Goal: Task Accomplishment & Management: Use online tool/utility

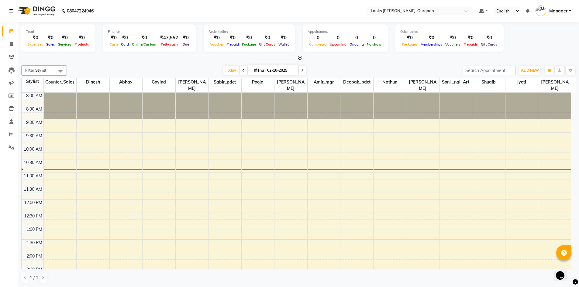
click at [12, 11] on icon at bounding box center [11, 11] width 4 height 4
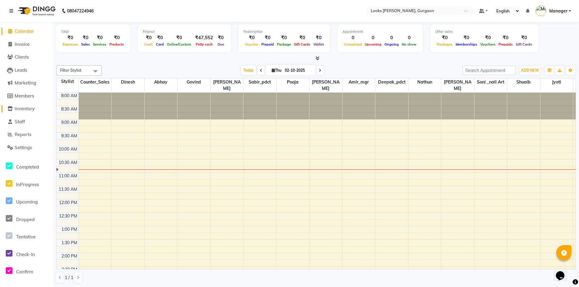
click at [26, 110] on span "Inventory" at bounding box center [25, 109] width 20 height 6
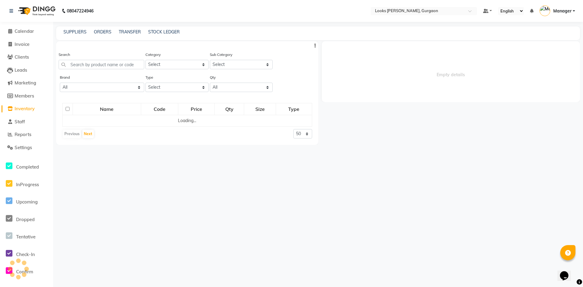
select select
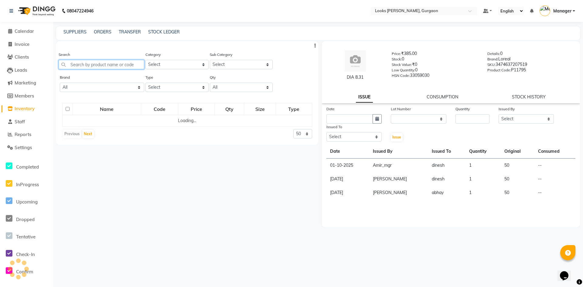
click at [129, 67] on input "text" at bounding box center [102, 64] width 86 height 9
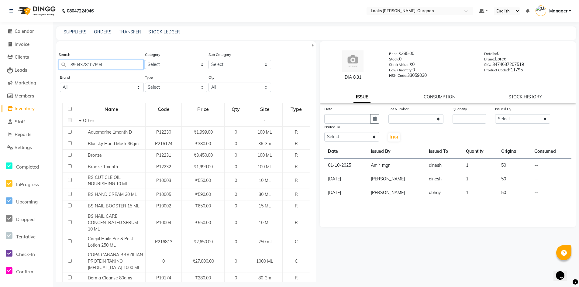
type input "8904378107694"
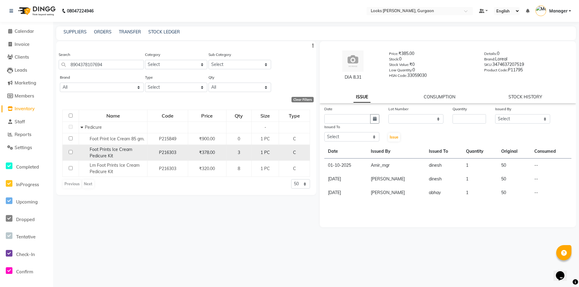
click at [69, 152] on input "checkbox" at bounding box center [71, 152] width 4 height 4
checkbox input "true"
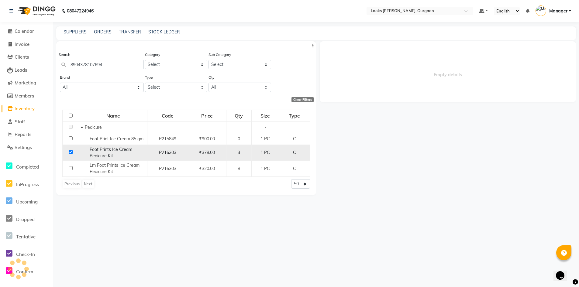
select select
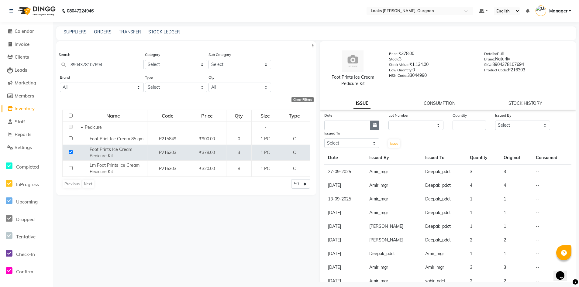
click at [373, 126] on icon "button" at bounding box center [375, 125] width 4 height 4
select select "10"
select select "2025"
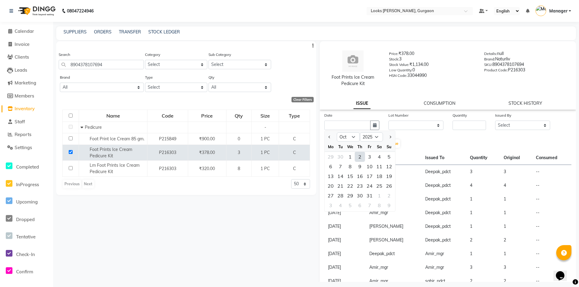
click at [361, 159] on div "2" at bounding box center [360, 157] width 10 height 10
type input "02-10-2025"
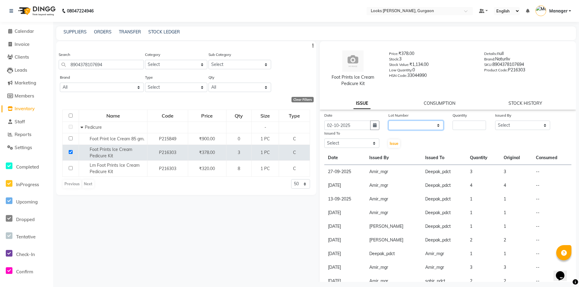
click at [398, 124] on select "None" at bounding box center [415, 125] width 55 height 9
select select "0: null"
click at [388, 121] on select "None" at bounding box center [415, 125] width 55 height 9
click at [469, 127] on input "number" at bounding box center [469, 125] width 34 height 9
type input "2"
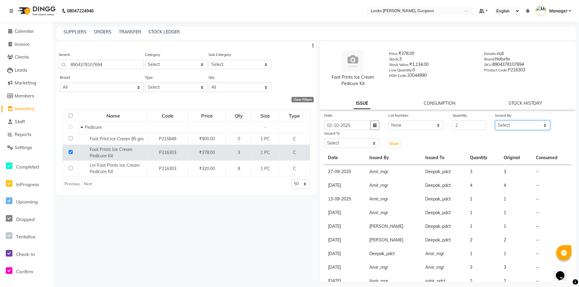
click at [501, 125] on select "Select [PERSON_NAME] [PERSON_NAME] Counter_Sales Deepak_pdct [PERSON_NAME] Mana…" at bounding box center [522, 125] width 55 height 9
select select "82818"
click at [495, 121] on select "Select [PERSON_NAME] [PERSON_NAME] Counter_Sales Deepak_pdct [PERSON_NAME] Mana…" at bounding box center [522, 125] width 55 height 9
click at [335, 144] on select "Select [PERSON_NAME] [PERSON_NAME] Counter_Sales Deepak_pdct [PERSON_NAME] Mana…" at bounding box center [351, 143] width 55 height 9
select select "82373"
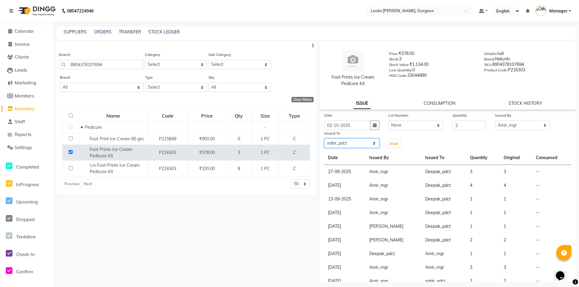
click at [324, 139] on select "Select [PERSON_NAME] [PERSON_NAME] Counter_Sales Deepak_pdct [PERSON_NAME] Mana…" at bounding box center [351, 143] width 55 height 9
click at [392, 143] on span "Issue" at bounding box center [393, 143] width 9 height 5
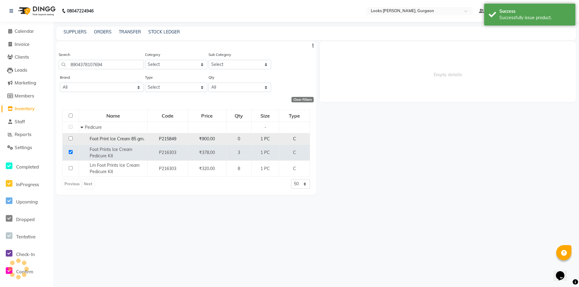
select select
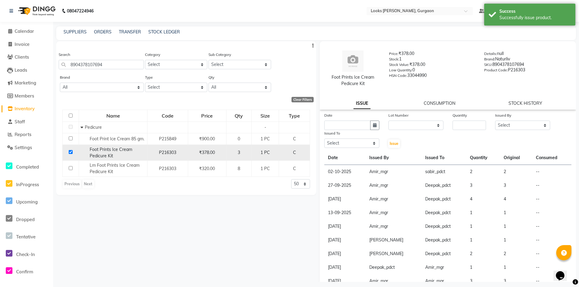
click at [71, 151] on input "checkbox" at bounding box center [71, 152] width 4 height 4
checkbox input "false"
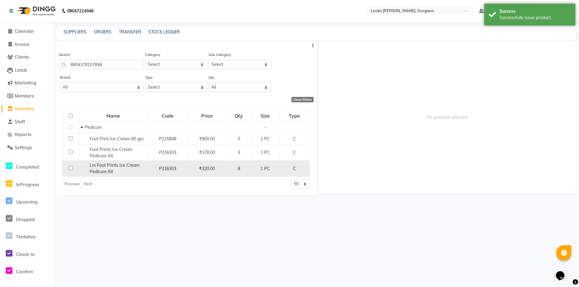
click at [71, 167] on input "checkbox" at bounding box center [71, 168] width 4 height 4
checkbox input "true"
select select
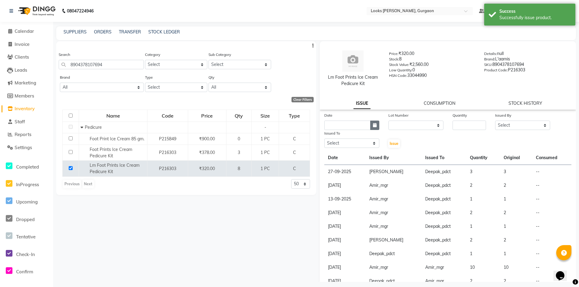
click at [373, 126] on icon "button" at bounding box center [375, 125] width 4 height 4
select select "10"
select select "2025"
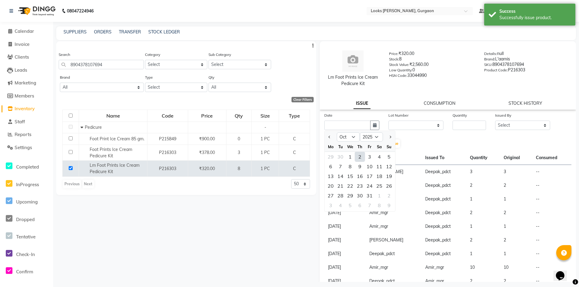
click at [361, 160] on div "2" at bounding box center [360, 157] width 10 height 10
type input "02-10-2025"
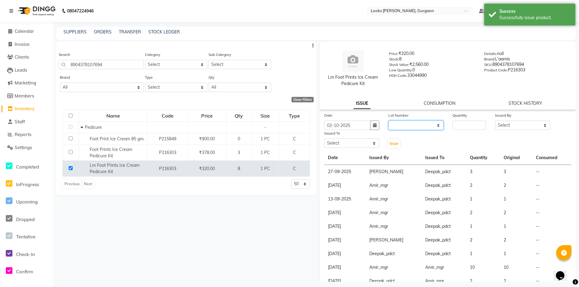
click at [430, 126] on select "None" at bounding box center [415, 125] width 55 height 9
select select "0: null"
click at [388, 121] on select "None" at bounding box center [415, 125] width 55 height 9
click at [459, 128] on input "number" at bounding box center [469, 125] width 34 height 9
type input "3"
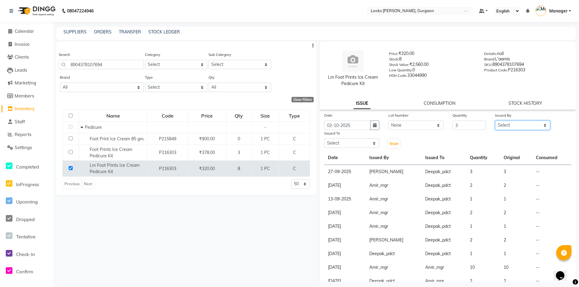
click at [506, 126] on select "Select [PERSON_NAME] [PERSON_NAME] Counter_Sales Deepak_pdct [PERSON_NAME] Mana…" at bounding box center [522, 125] width 55 height 9
select select "82818"
click at [495, 121] on select "Select [PERSON_NAME] [PERSON_NAME] Counter_Sales Deepak_pdct [PERSON_NAME] Mana…" at bounding box center [522, 125] width 55 height 9
click at [330, 144] on select "Select [PERSON_NAME] [PERSON_NAME] Counter_Sales Deepak_pdct [PERSON_NAME] Mana…" at bounding box center [351, 143] width 55 height 9
select select "82373"
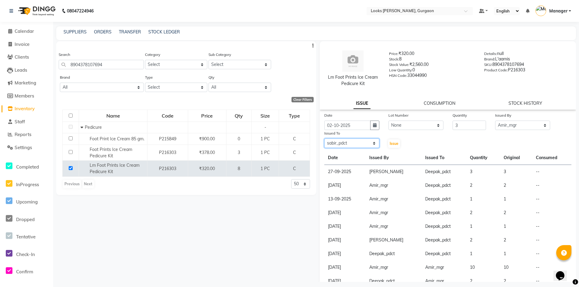
click at [324, 139] on select "Select [PERSON_NAME] [PERSON_NAME] Counter_Sales Deepak_pdct [PERSON_NAME] Mana…" at bounding box center [351, 143] width 55 height 9
click at [393, 142] on span "Issue" at bounding box center [393, 143] width 9 height 5
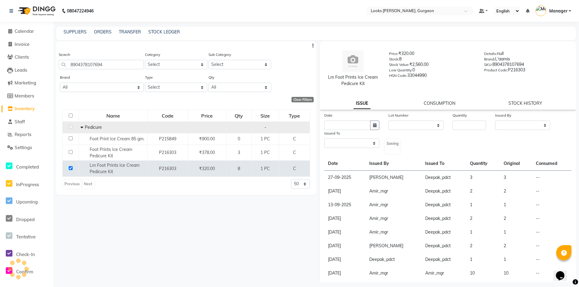
select select
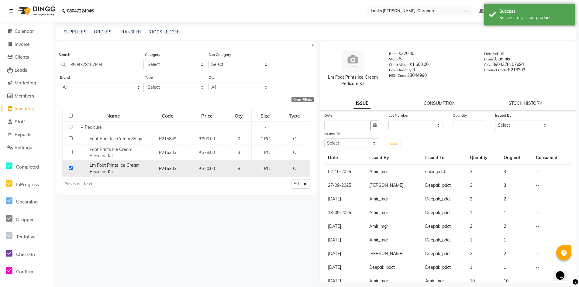
click at [71, 168] on input "checkbox" at bounding box center [71, 168] width 4 height 4
checkbox input "false"
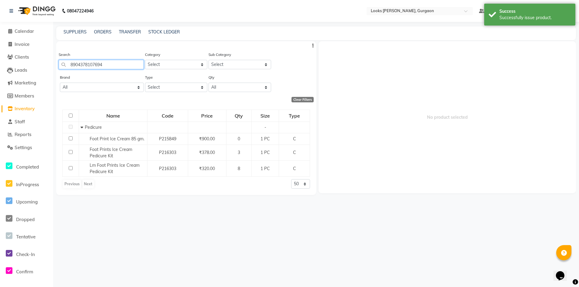
drag, startPoint x: 115, startPoint y: 67, endPoint x: 35, endPoint y: 61, distance: 79.8
click at [38, 62] on app-home "08047224946 Select Location × Looks Elan Miracle, Gurgaon Default Panel My Pane…" at bounding box center [289, 145] width 579 height 291
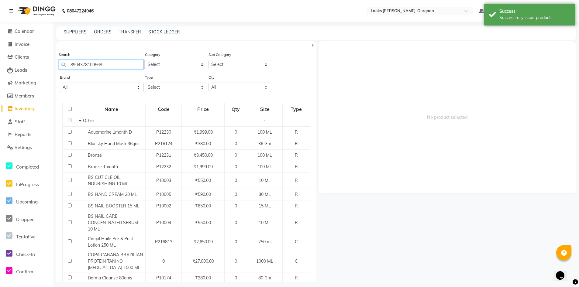
type input "8904378109568"
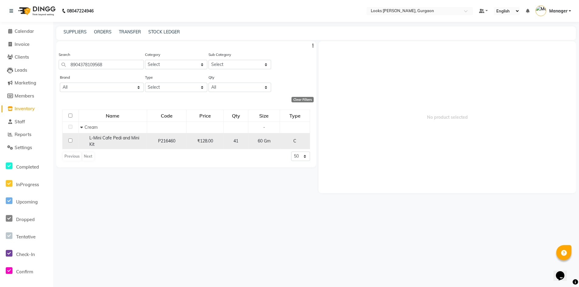
click at [71, 141] on input "checkbox" at bounding box center [70, 141] width 4 height 4
checkbox input "true"
select select
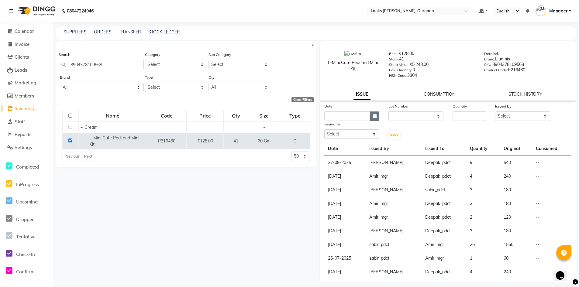
click at [371, 119] on button "button" at bounding box center [374, 115] width 9 height 9
select select "10"
select select "2025"
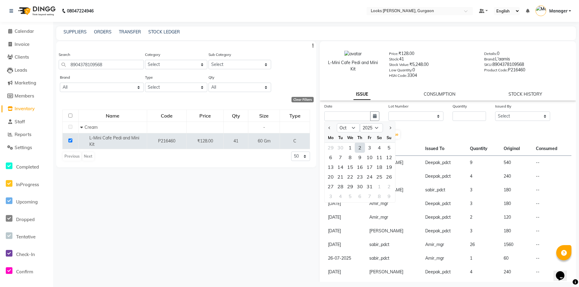
click at [360, 148] on div "2" at bounding box center [360, 148] width 10 height 10
type input "02-10-2025"
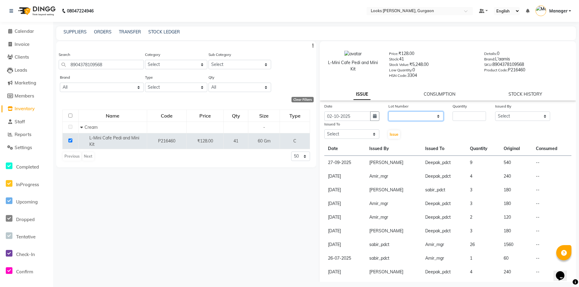
click at [401, 115] on select "None" at bounding box center [415, 115] width 55 height 9
select select "0: null"
click at [388, 111] on select "None" at bounding box center [415, 115] width 55 height 9
click at [454, 115] on input "number" at bounding box center [469, 115] width 34 height 9
type input "3"
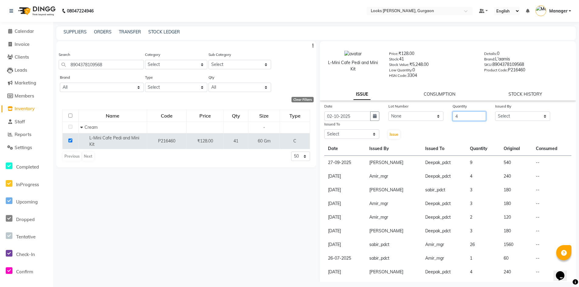
type input "4"
click at [507, 117] on select "Select [PERSON_NAME] [PERSON_NAME] Counter_Sales Deepak_pdct [PERSON_NAME] Mana…" at bounding box center [522, 115] width 55 height 9
select select "82818"
click at [495, 111] on select "Select [PERSON_NAME] [PERSON_NAME] Counter_Sales Deepak_pdct [PERSON_NAME] Mana…" at bounding box center [522, 115] width 55 height 9
click at [359, 132] on select "Select [PERSON_NAME] [PERSON_NAME] Counter_Sales Deepak_pdct [PERSON_NAME] Mana…" at bounding box center [351, 133] width 55 height 9
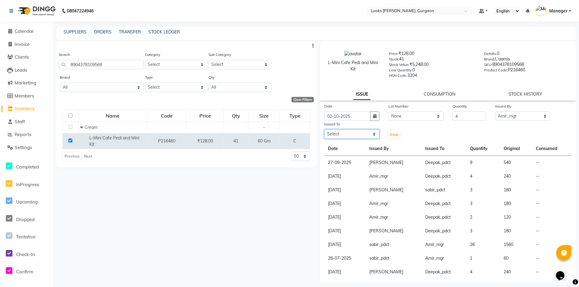
select select "82373"
click at [324, 129] on select "Select [PERSON_NAME] [PERSON_NAME] Counter_Sales Deepak_pdct [PERSON_NAME] Mana…" at bounding box center [351, 133] width 55 height 9
click at [396, 135] on button "Issue" at bounding box center [394, 134] width 12 height 9
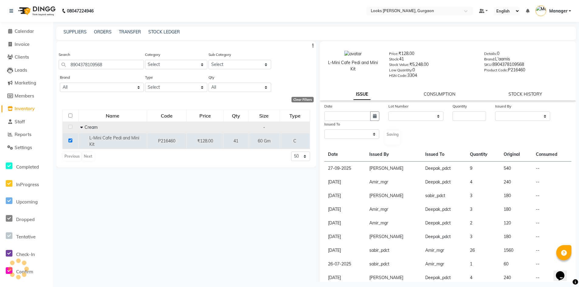
select select
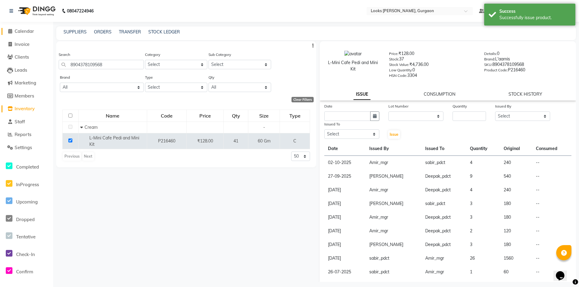
click at [26, 34] on span "Calendar" at bounding box center [24, 31] width 19 height 6
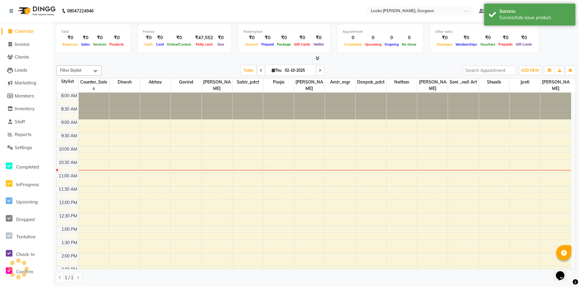
click at [26, 31] on span "Calendar" at bounding box center [24, 31] width 19 height 6
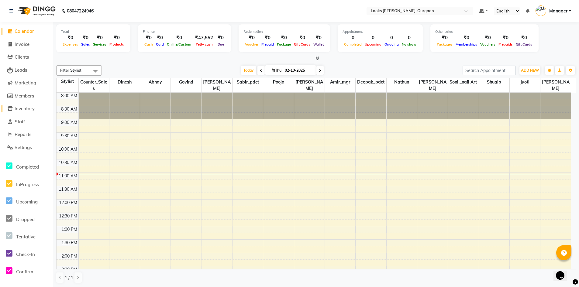
click at [27, 108] on span "Inventory" at bounding box center [25, 109] width 20 height 6
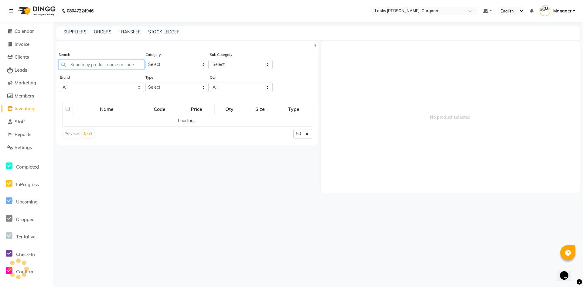
click at [99, 62] on input "text" at bounding box center [102, 64] width 86 height 9
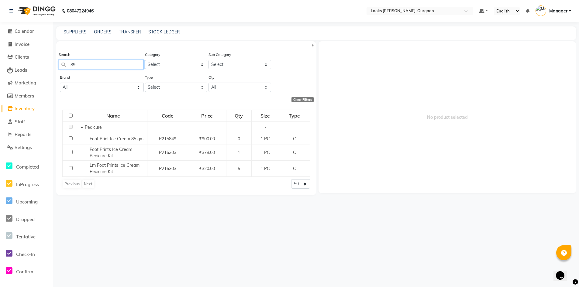
type input "8"
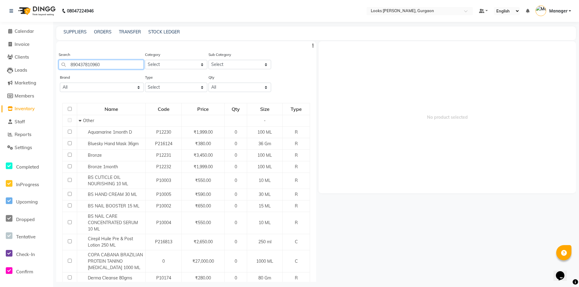
type input "8904378109605"
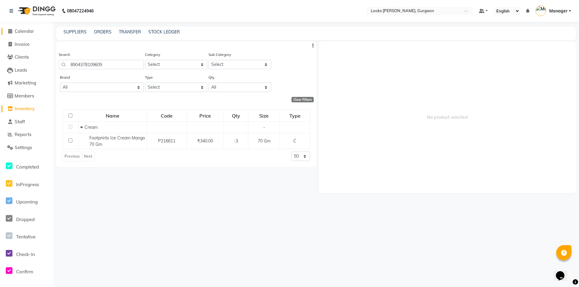
click at [22, 30] on span "Calendar" at bounding box center [24, 31] width 19 height 6
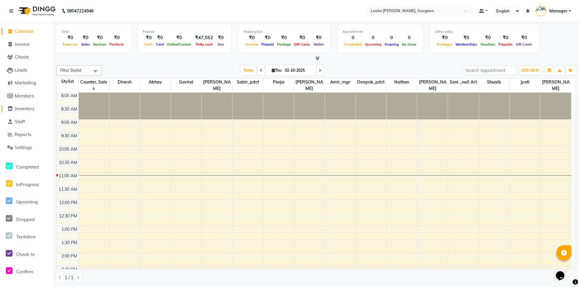
click at [26, 111] on span "Inventory" at bounding box center [25, 109] width 20 height 6
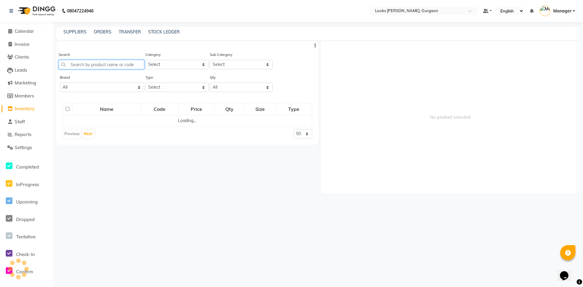
click at [100, 66] on input "text" at bounding box center [102, 64] width 86 height 9
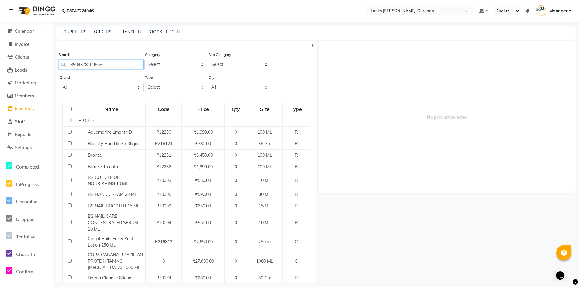
type input "8904378109568"
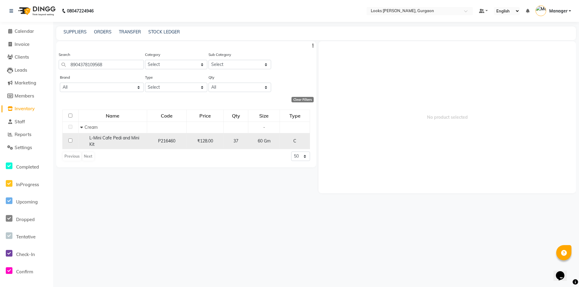
click at [70, 141] on input "checkbox" at bounding box center [70, 141] width 4 height 4
checkbox input "true"
select select
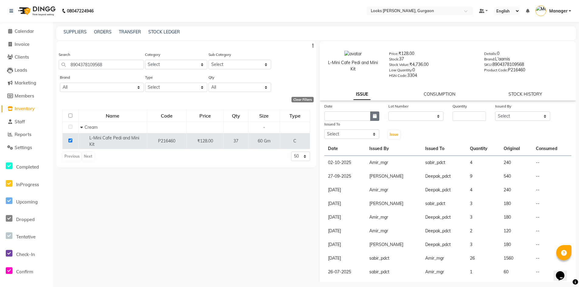
click at [373, 118] on button "button" at bounding box center [374, 115] width 9 height 9
select select "10"
select select "2025"
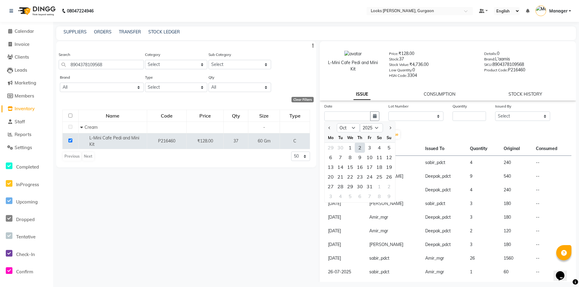
click at [358, 146] on div "2" at bounding box center [360, 148] width 10 height 10
type input "02-10-2025"
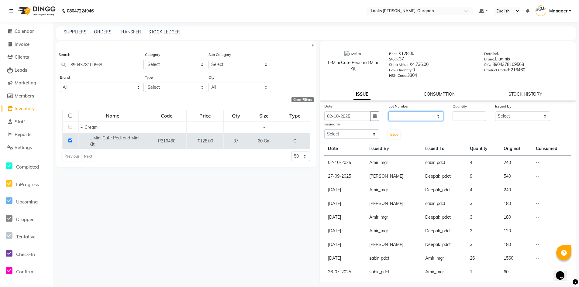
click at [407, 118] on select "None" at bounding box center [415, 115] width 55 height 9
select select "0: null"
click at [388, 111] on select "None" at bounding box center [415, 115] width 55 height 9
click at [460, 117] on input "number" at bounding box center [469, 115] width 34 height 9
type input "4"
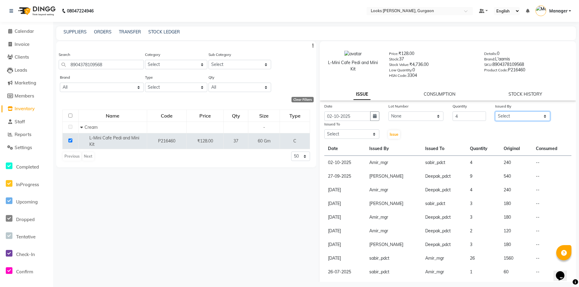
click at [517, 114] on select "Select [PERSON_NAME] [PERSON_NAME] Counter_Sales Deepak_pdct [PERSON_NAME] Mana…" at bounding box center [522, 115] width 55 height 9
select select "82818"
click at [495, 111] on select "Select [PERSON_NAME] [PERSON_NAME] Counter_Sales Deepak_pdct [PERSON_NAME] Mana…" at bounding box center [522, 115] width 55 height 9
click at [363, 133] on select "Select [PERSON_NAME] [PERSON_NAME] Counter_Sales Deepak_pdct [PERSON_NAME] Mana…" at bounding box center [351, 133] width 55 height 9
select select "82373"
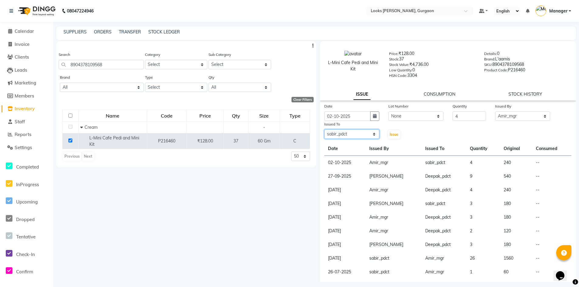
click at [324, 129] on select "Select [PERSON_NAME] [PERSON_NAME] Counter_Sales Deepak_pdct [PERSON_NAME] Mana…" at bounding box center [351, 133] width 55 height 9
click at [393, 130] on button "Issue" at bounding box center [394, 134] width 12 height 9
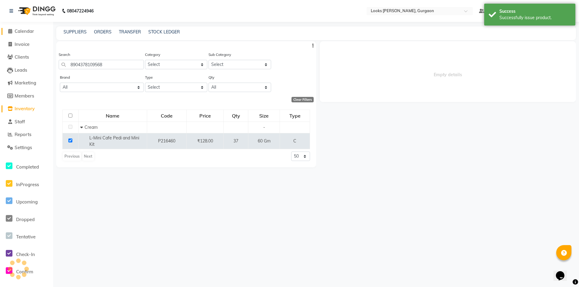
select select
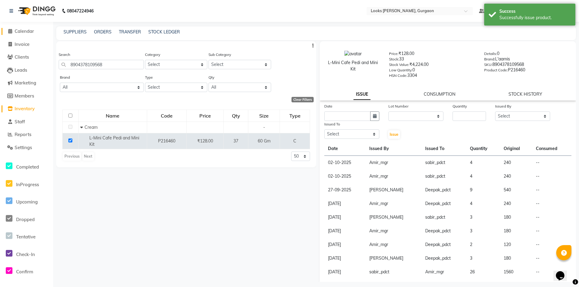
click at [23, 30] on span "Calendar" at bounding box center [24, 31] width 19 height 6
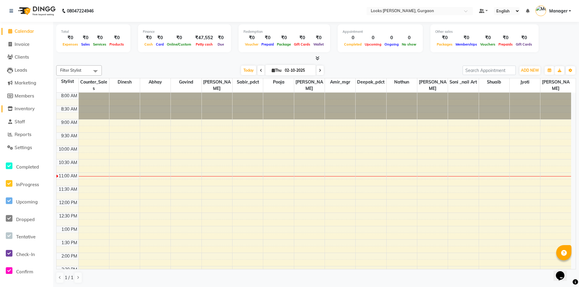
click at [31, 110] on span "Inventory" at bounding box center [25, 109] width 20 height 6
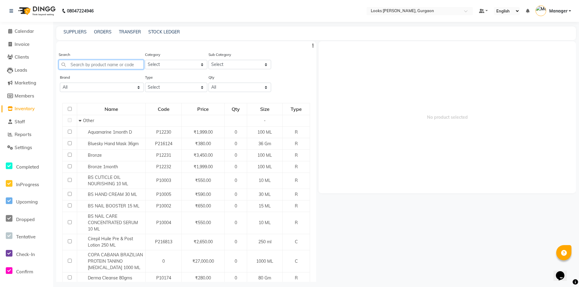
click at [112, 64] on input "text" at bounding box center [101, 64] width 85 height 9
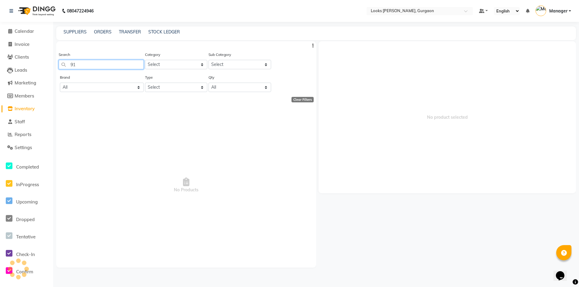
type input "9"
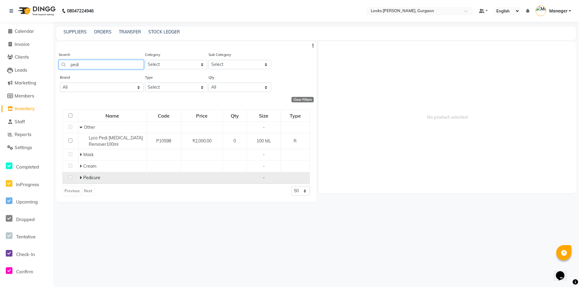
type input "pedi"
click at [81, 176] on icon at bounding box center [81, 178] width 2 height 4
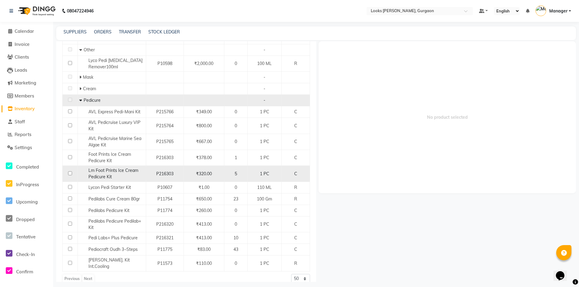
scroll to position [85, 0]
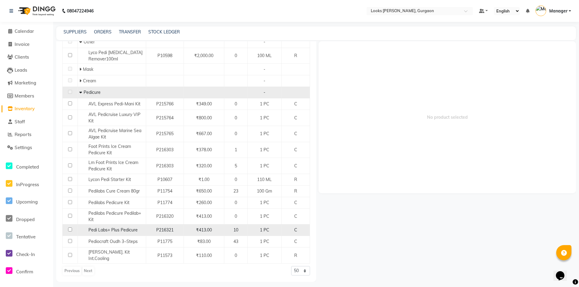
click at [70, 230] on input "checkbox" at bounding box center [70, 230] width 4 height 4
checkbox input "true"
select select
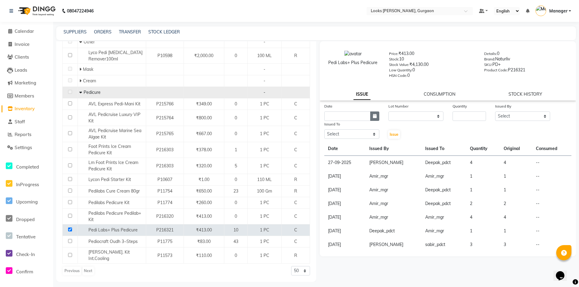
click at [375, 114] on icon "button" at bounding box center [375, 116] width 4 height 4
select select "10"
select select "2025"
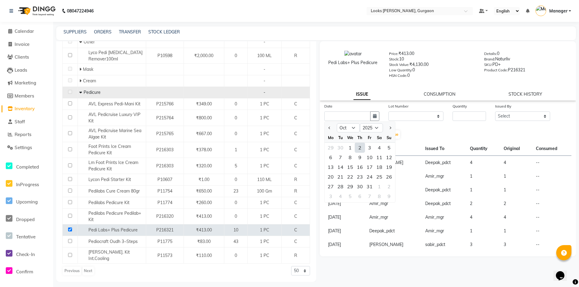
click at [359, 147] on div "2" at bounding box center [360, 148] width 10 height 10
type input "02-10-2025"
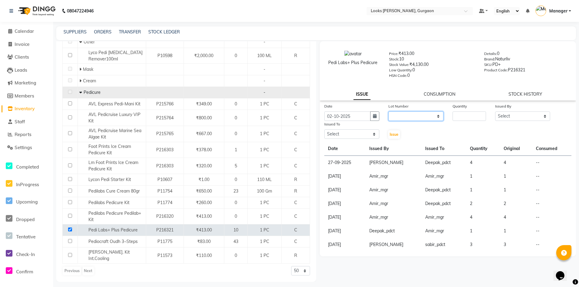
click at [398, 118] on select "None" at bounding box center [415, 115] width 55 height 9
select select "0: null"
click at [388, 111] on select "None" at bounding box center [415, 115] width 55 height 9
click at [460, 115] on input "number" at bounding box center [469, 115] width 34 height 9
type input "1"
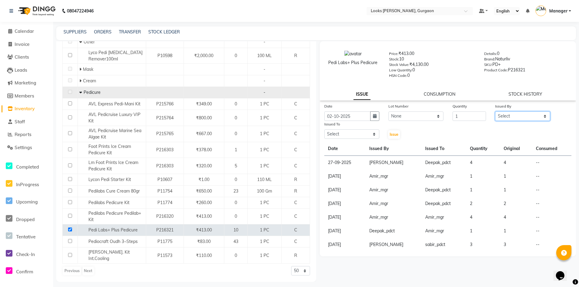
click at [502, 119] on select "Select [PERSON_NAME] [PERSON_NAME] Counter_Sales Deepak_pdct [PERSON_NAME] Mana…" at bounding box center [522, 115] width 55 height 9
select select "82818"
click at [495, 111] on select "Select [PERSON_NAME] [PERSON_NAME] Counter_Sales Deepak_pdct [PERSON_NAME] Mana…" at bounding box center [522, 115] width 55 height 9
click at [362, 136] on select "Select [PERSON_NAME] [PERSON_NAME] Counter_Sales Deepak_pdct [PERSON_NAME] Mana…" at bounding box center [351, 133] width 55 height 9
select select "82373"
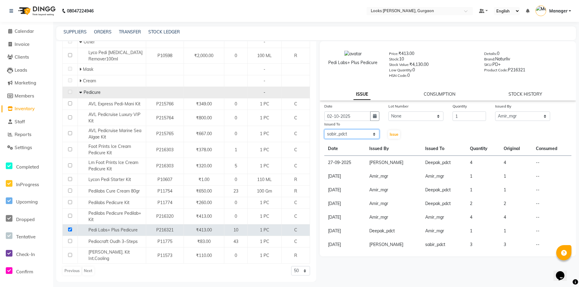
click at [324, 129] on select "Select [PERSON_NAME] [PERSON_NAME] Counter_Sales Deepak_pdct [PERSON_NAME] Mana…" at bounding box center [351, 133] width 55 height 9
click at [394, 134] on span "Issue" at bounding box center [393, 134] width 9 height 5
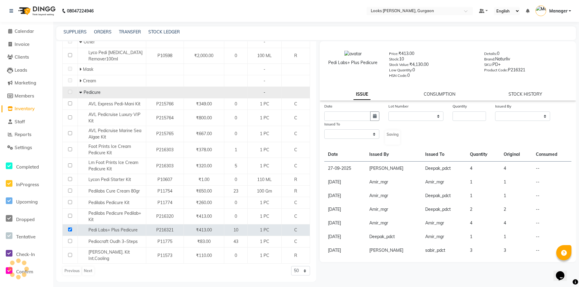
select select
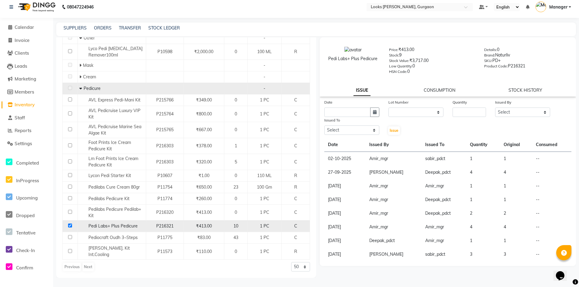
click at [68, 224] on input "checkbox" at bounding box center [70, 226] width 4 height 4
checkbox input "false"
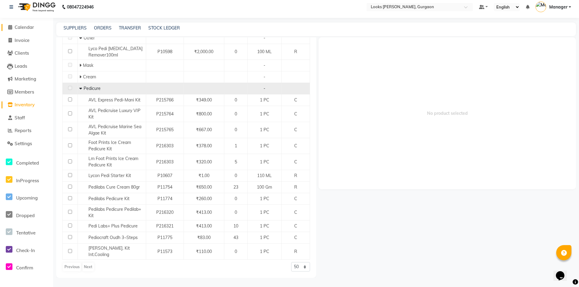
click at [25, 27] on span "Calendar" at bounding box center [24, 27] width 19 height 6
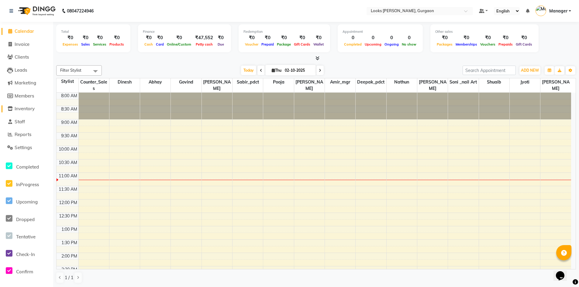
click at [26, 107] on span "Inventory" at bounding box center [25, 109] width 20 height 6
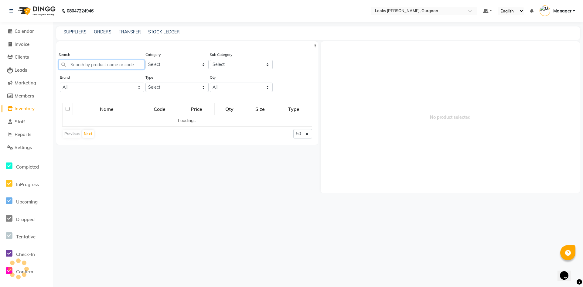
click at [74, 65] on input "text" at bounding box center [102, 64] width 86 height 9
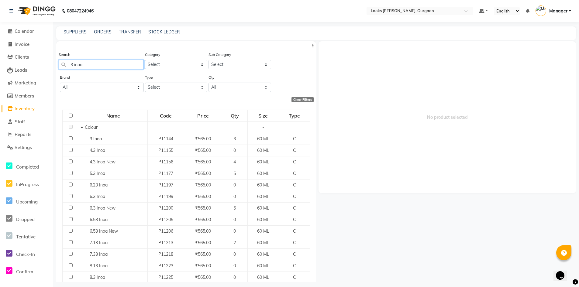
click at [72, 66] on input "3 inoa" at bounding box center [101, 64] width 85 height 9
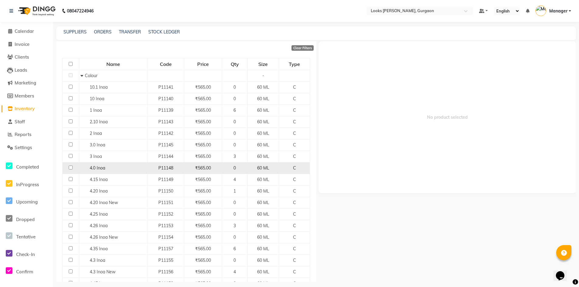
scroll to position [61, 0]
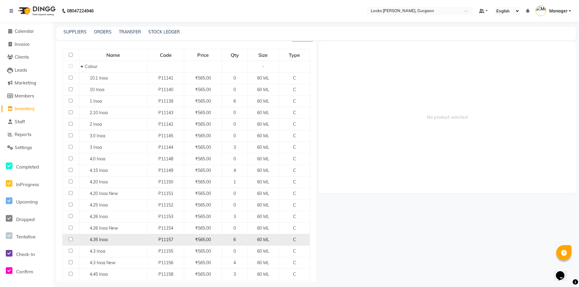
type input "inoa"
click at [70, 238] on input "checkbox" at bounding box center [71, 239] width 4 height 4
checkbox input "true"
select select
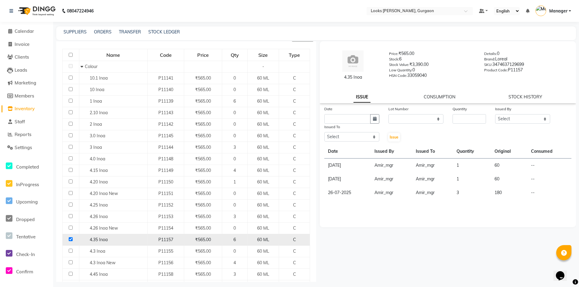
click at [70, 238] on input "checkbox" at bounding box center [71, 239] width 4 height 4
checkbox input "false"
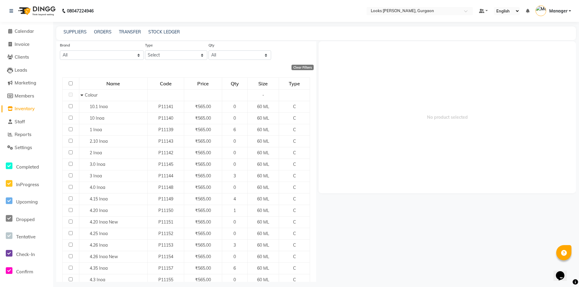
scroll to position [0, 0]
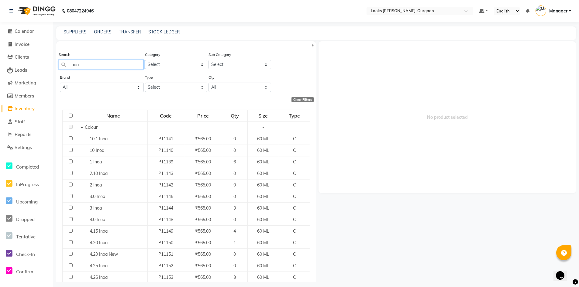
click at [94, 66] on input "inoa" at bounding box center [101, 64] width 85 height 9
type input "i"
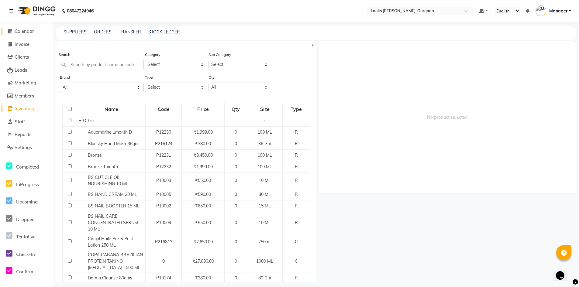
click at [26, 32] on span "Calendar" at bounding box center [24, 31] width 19 height 6
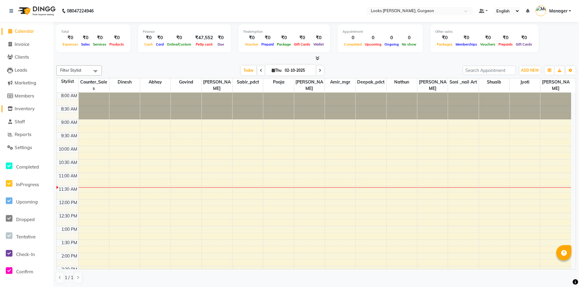
drag, startPoint x: 22, startPoint y: 108, endPoint x: 29, endPoint y: 103, distance: 8.1
click at [22, 108] on span "Inventory" at bounding box center [25, 109] width 20 height 6
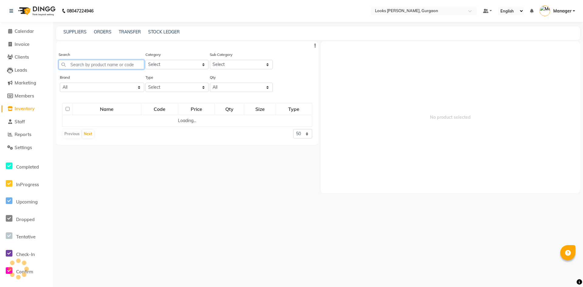
click at [92, 65] on input "text" at bounding box center [102, 64] width 86 height 9
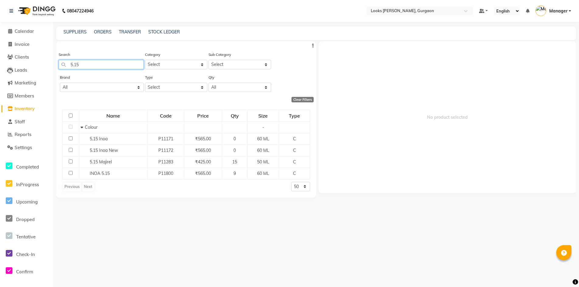
type input "5.15"
click at [26, 29] on span "Calendar" at bounding box center [24, 31] width 19 height 6
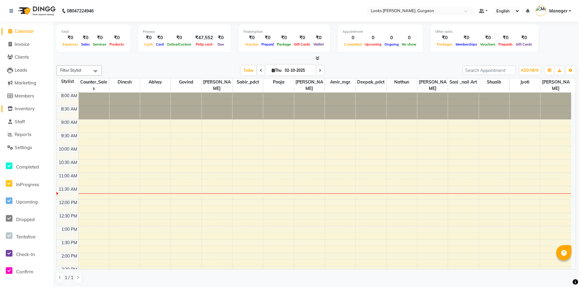
click at [21, 110] on span "Inventory" at bounding box center [25, 109] width 20 height 6
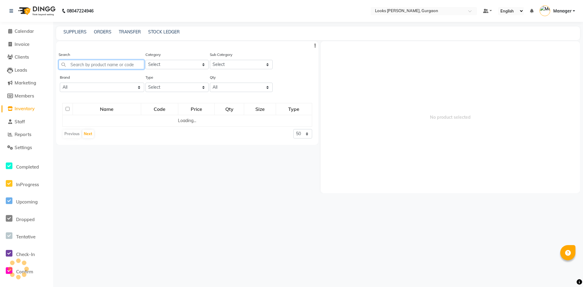
click at [119, 62] on input "text" at bounding box center [102, 64] width 86 height 9
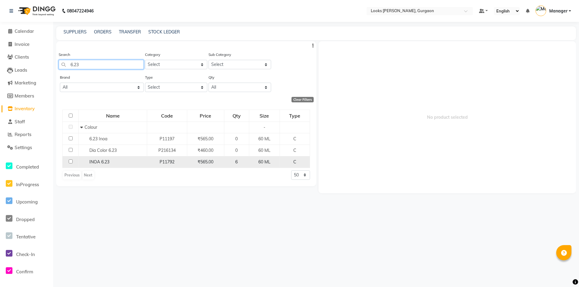
type input "6.23"
click at [69, 160] on input "checkbox" at bounding box center [71, 161] width 4 height 4
checkbox input "true"
select select
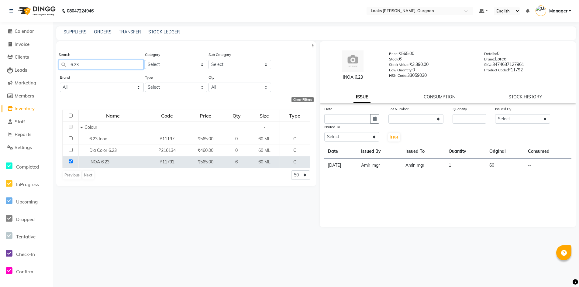
click at [71, 68] on input "6.23" at bounding box center [101, 64] width 85 height 9
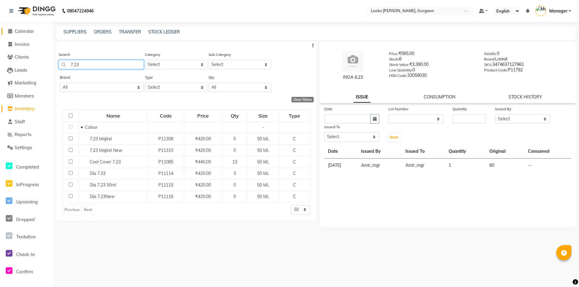
type input "7.23"
click at [23, 30] on span "Calendar" at bounding box center [24, 31] width 19 height 6
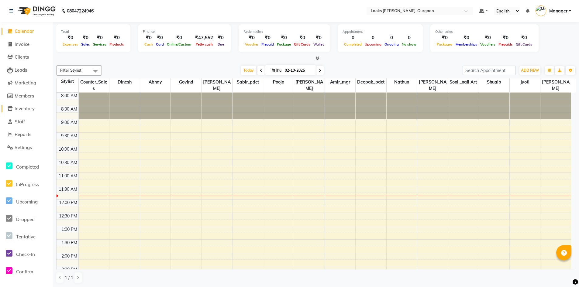
click at [26, 107] on span "Inventory" at bounding box center [25, 109] width 20 height 6
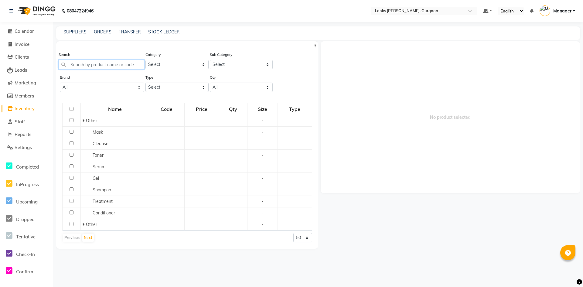
click at [110, 63] on input "text" at bounding box center [102, 64] width 86 height 9
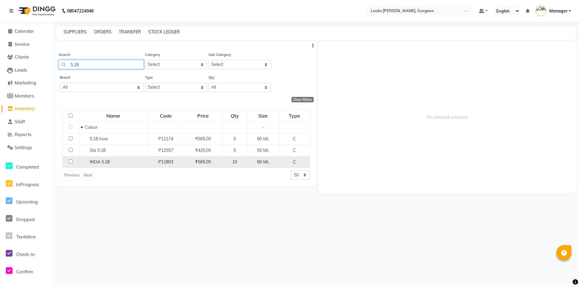
type input "5.18"
click at [71, 162] on input "checkbox" at bounding box center [71, 161] width 4 height 4
checkbox input "true"
select select
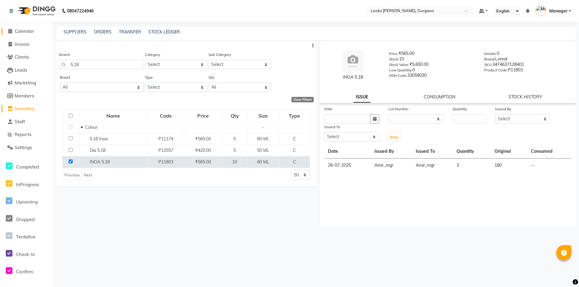
click at [26, 31] on span "Calendar" at bounding box center [24, 31] width 19 height 6
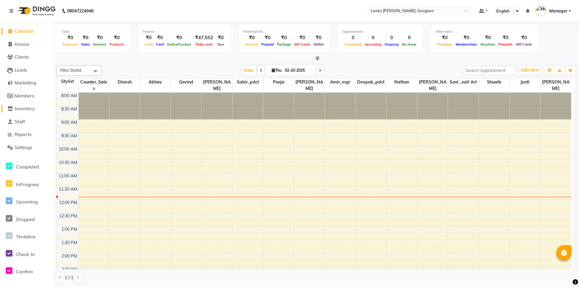
click at [30, 109] on span "Inventory" at bounding box center [25, 109] width 20 height 6
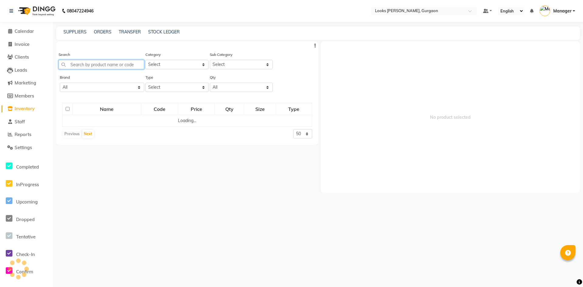
click at [114, 65] on input "text" at bounding box center [102, 64] width 86 height 9
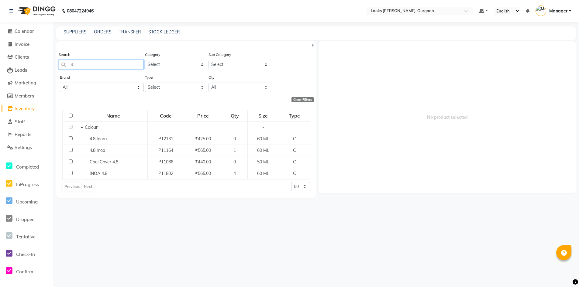
type input "4"
type input "5"
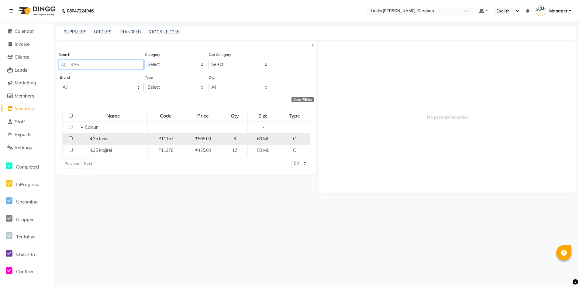
type input "4.35"
click at [69, 138] on input "checkbox" at bounding box center [71, 138] width 4 height 4
checkbox input "true"
select select
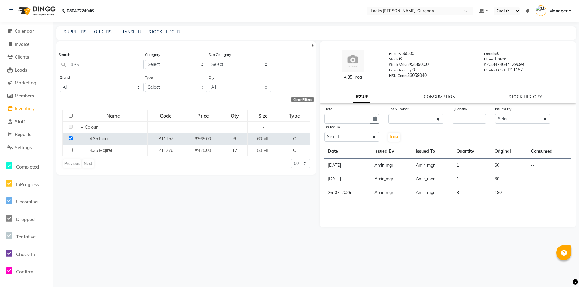
click at [22, 33] on span "Calendar" at bounding box center [24, 31] width 19 height 6
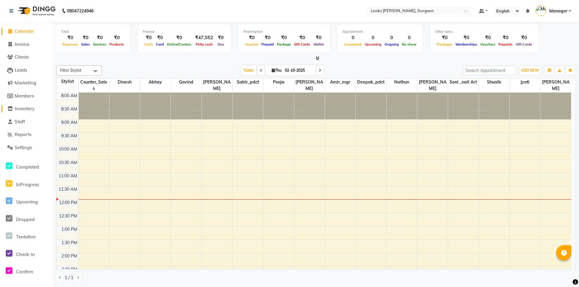
drag, startPoint x: 29, startPoint y: 109, endPoint x: 33, endPoint y: 109, distance: 4.3
click at [29, 109] on span "Inventory" at bounding box center [25, 109] width 20 height 6
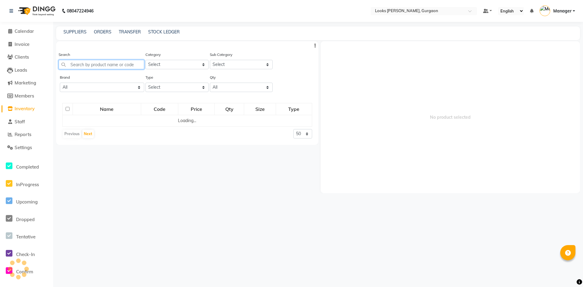
click at [103, 62] on input "text" at bounding box center [102, 64] width 86 height 9
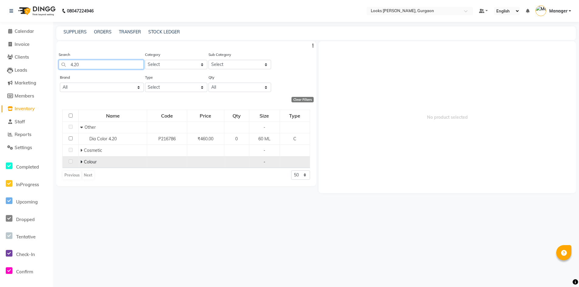
type input "4.20"
click at [81, 161] on icon at bounding box center [81, 162] width 2 height 4
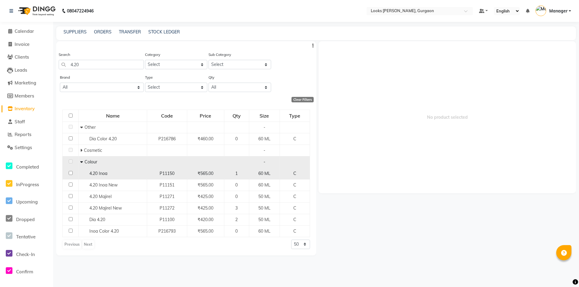
click at [71, 172] on input "checkbox" at bounding box center [71, 173] width 4 height 4
checkbox input "true"
select select
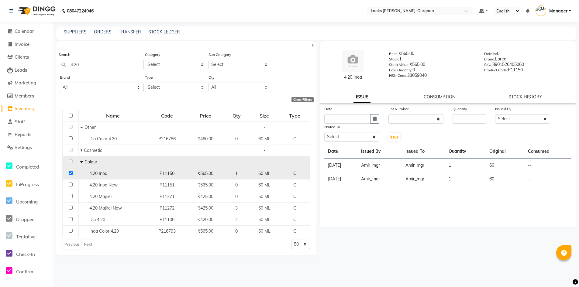
click at [71, 172] on input "checkbox" at bounding box center [71, 173] width 4 height 4
checkbox input "false"
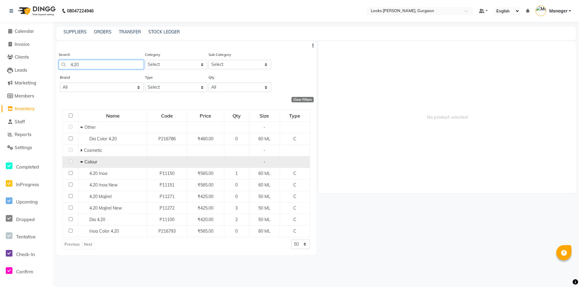
drag, startPoint x: 103, startPoint y: 67, endPoint x: 52, endPoint y: 70, distance: 51.1
click at [52, 70] on app-home "08047224946 Select Location × Looks Elan Miracle, Gurgaon Default Panel My Pane…" at bounding box center [289, 145] width 579 height 291
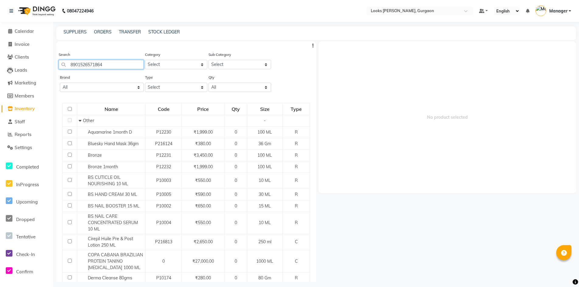
type input "8901526571864"
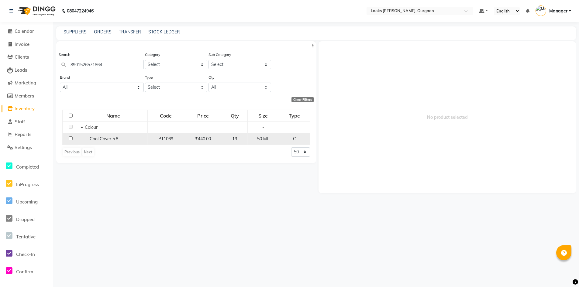
click at [72, 138] on input "checkbox" at bounding box center [71, 138] width 4 height 4
checkbox input "true"
select select
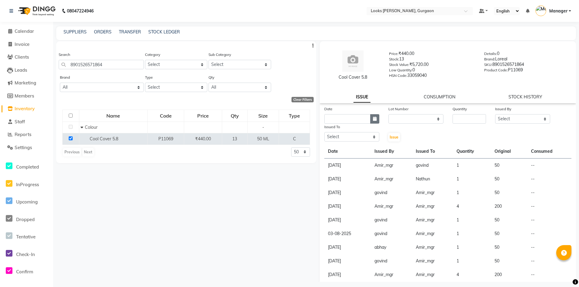
click at [373, 118] on icon "button" at bounding box center [375, 119] width 4 height 4
select select "10"
select select "2025"
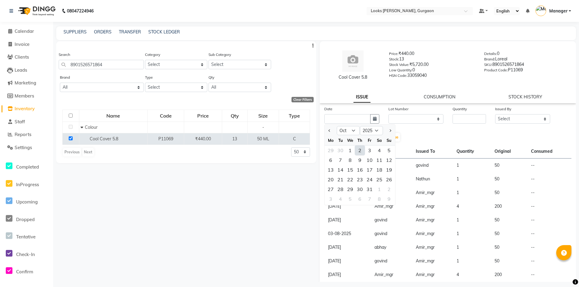
click at [361, 152] on div "2" at bounding box center [360, 151] width 10 height 10
type input "02-10-2025"
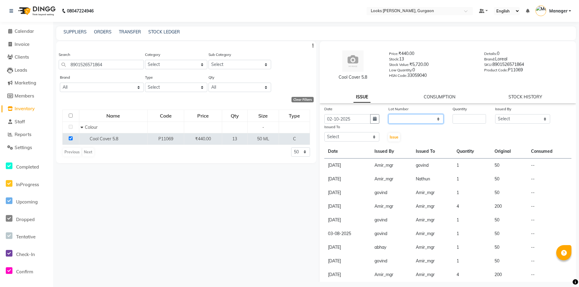
click at [411, 121] on select "None" at bounding box center [415, 118] width 55 height 9
select select "0: null"
click at [388, 114] on select "None" at bounding box center [415, 118] width 55 height 9
click at [458, 122] on input "number" at bounding box center [469, 118] width 34 height 9
type input "1"
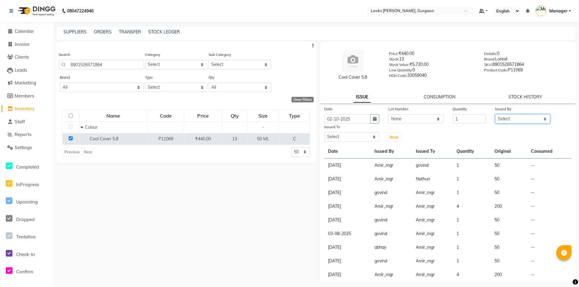
click at [525, 117] on select "Select [PERSON_NAME] [PERSON_NAME] Counter_Sales Deepak_pdct [PERSON_NAME] Mana…" at bounding box center [522, 118] width 55 height 9
select select "82818"
click at [495, 114] on select "Select [PERSON_NAME] [PERSON_NAME] Counter_Sales Deepak_pdct [PERSON_NAME] Mana…" at bounding box center [522, 118] width 55 height 9
click at [355, 138] on select "Select [PERSON_NAME] [PERSON_NAME] Counter_Sales Deepak_pdct [PERSON_NAME] Mana…" at bounding box center [351, 136] width 55 height 9
select select "83623"
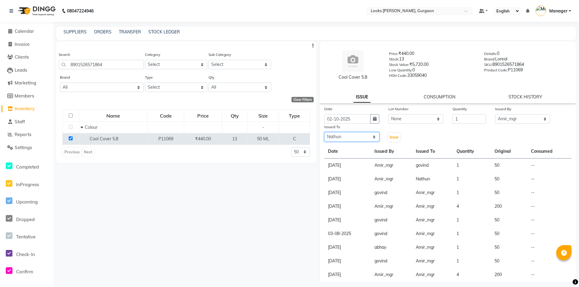
click at [324, 132] on select "Select [PERSON_NAME] [PERSON_NAME] Counter_Sales Deepak_pdct [PERSON_NAME] Mana…" at bounding box center [351, 136] width 55 height 9
click at [392, 138] on span "Issue" at bounding box center [393, 137] width 9 height 5
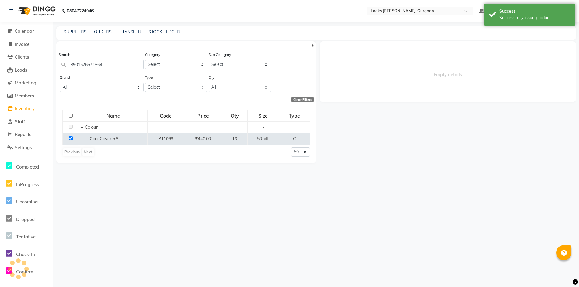
select select
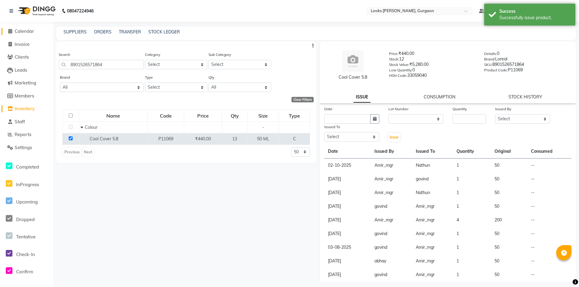
click at [20, 33] on span "Calendar" at bounding box center [24, 31] width 19 height 6
